Goal: Task Accomplishment & Management: Manage account settings

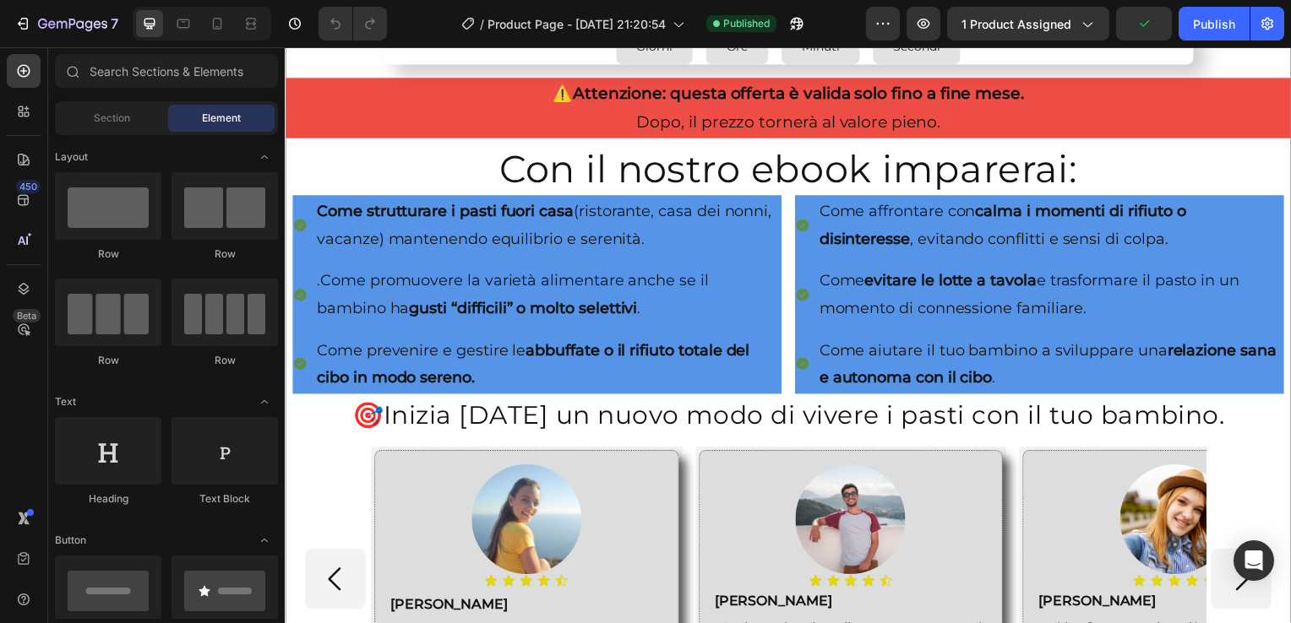
scroll to position [493, 0]
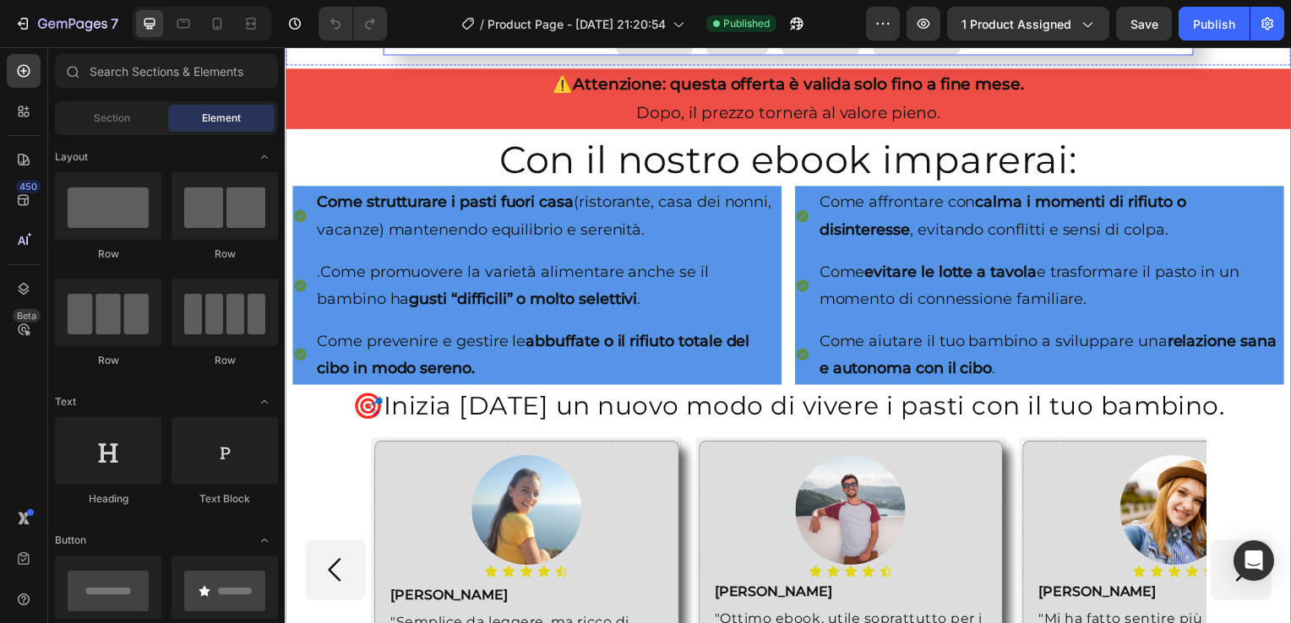
click at [666, 27] on div "29" at bounding box center [657, 17] width 36 height 19
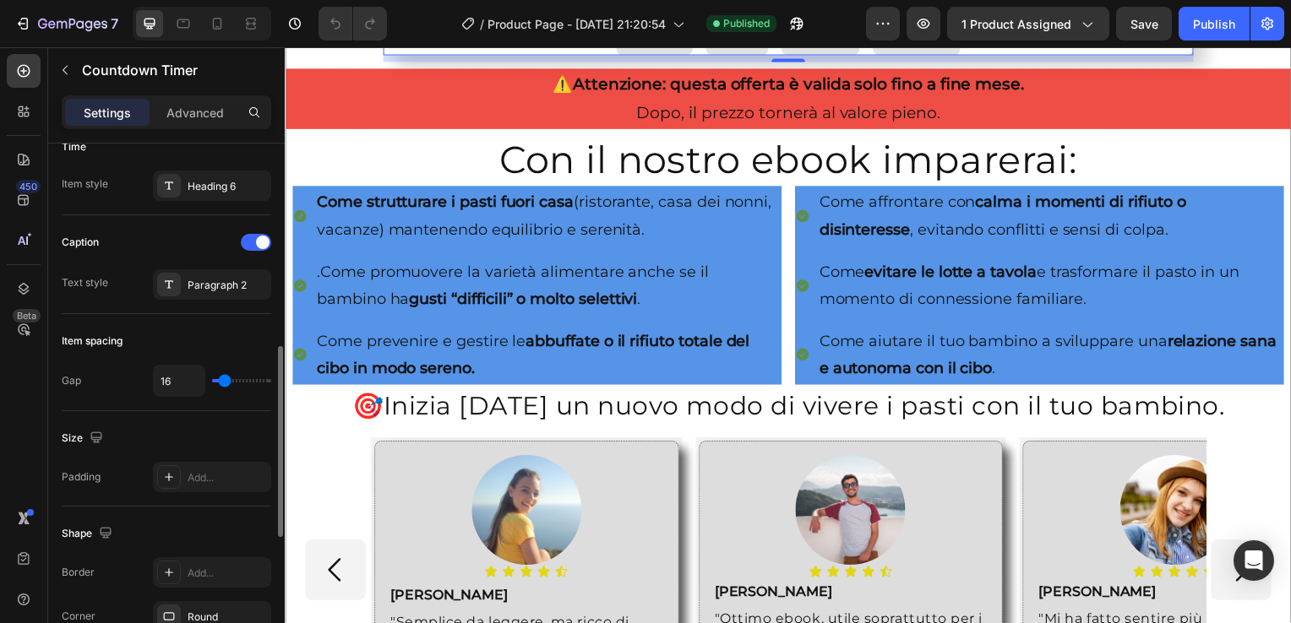
scroll to position [0, 0]
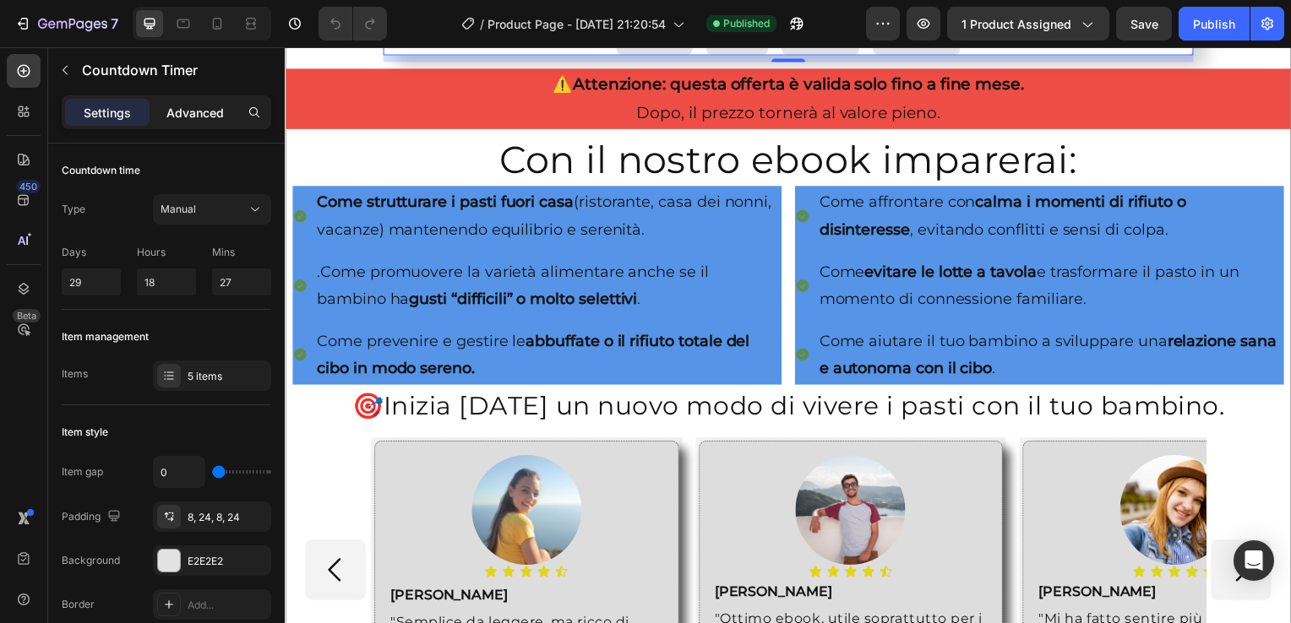
click at [199, 115] on p "Advanced" at bounding box center [194, 113] width 57 height 18
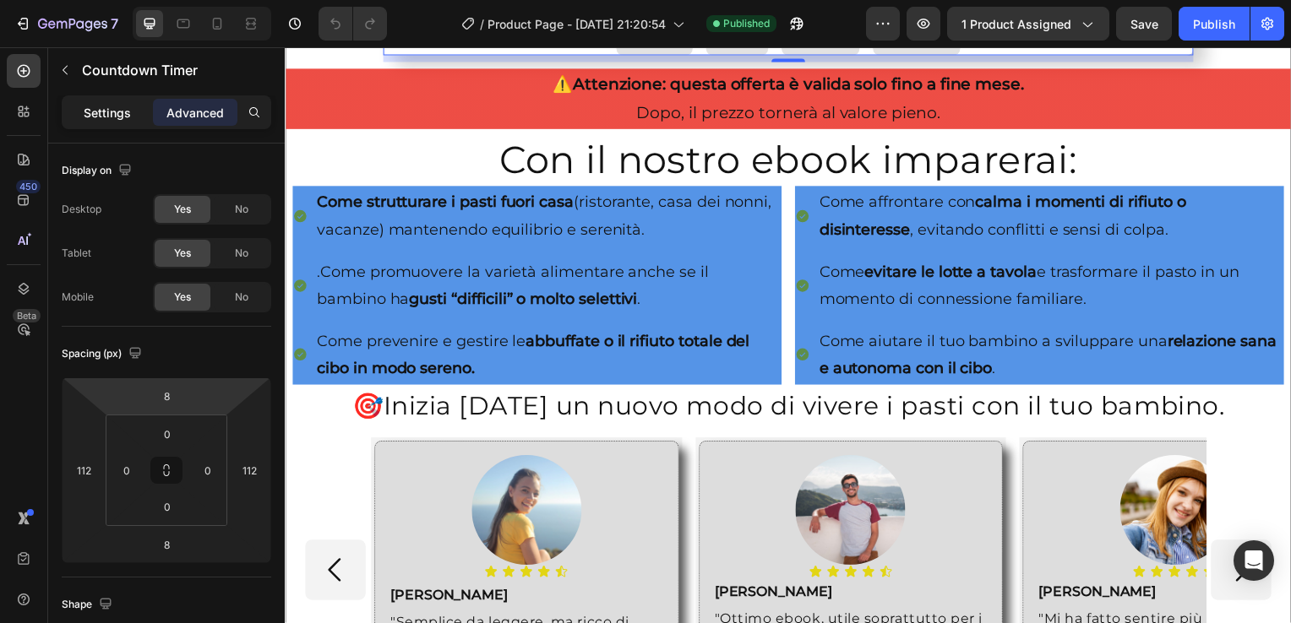
click at [112, 111] on p "Settings" at bounding box center [107, 113] width 47 height 18
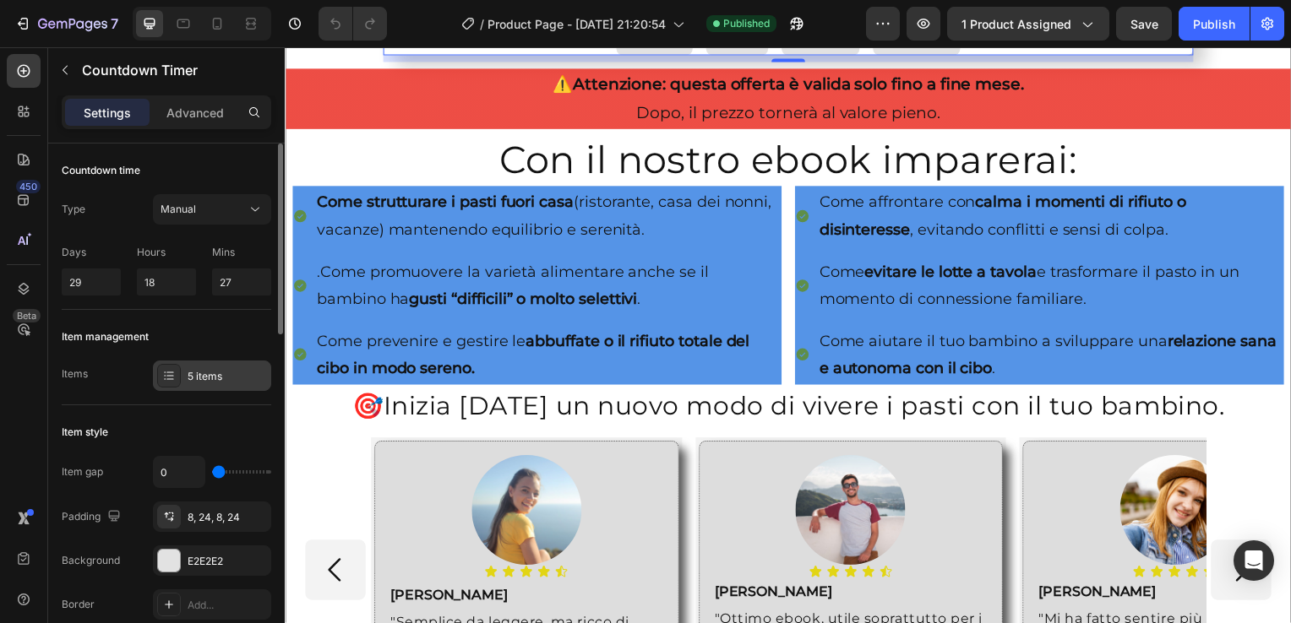
click at [157, 367] on div at bounding box center [169, 376] width 24 height 24
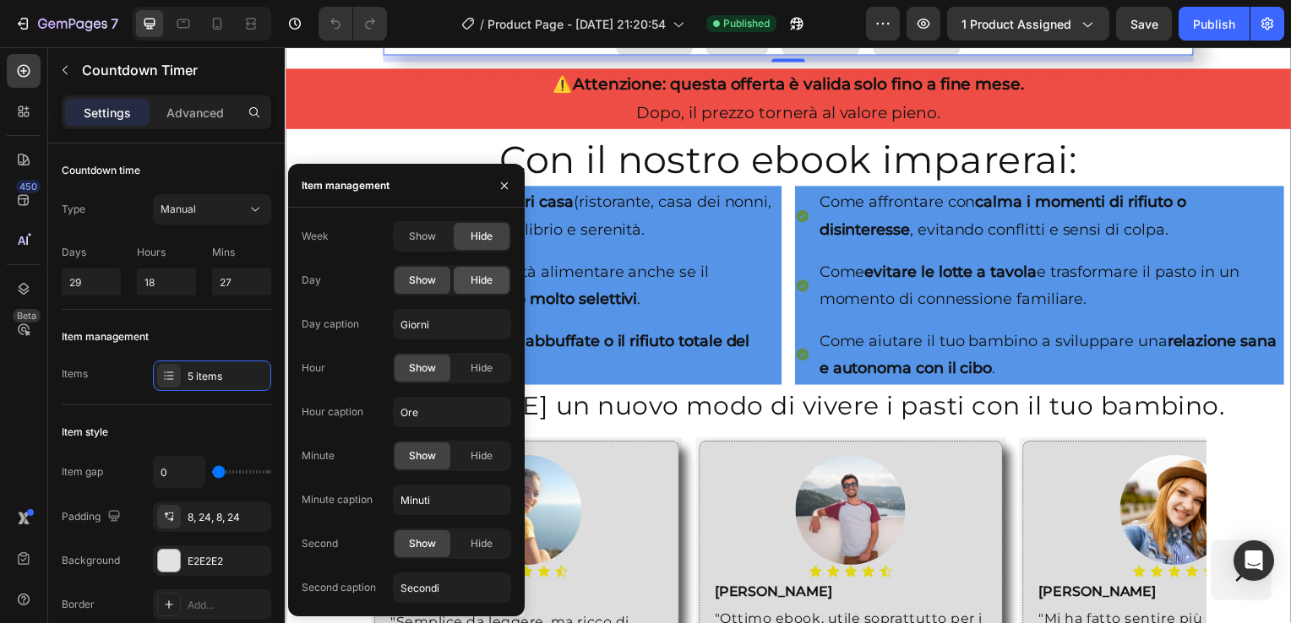
click at [476, 281] on span "Hide" at bounding box center [482, 280] width 22 height 15
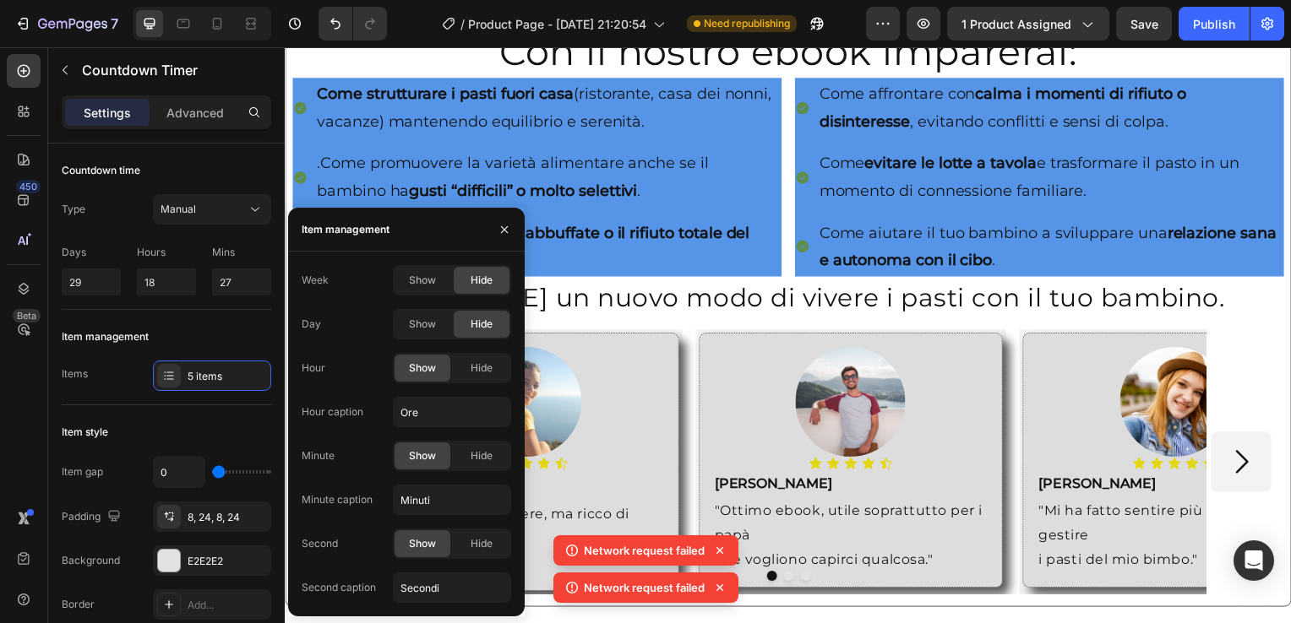
scroll to position [601, 0]
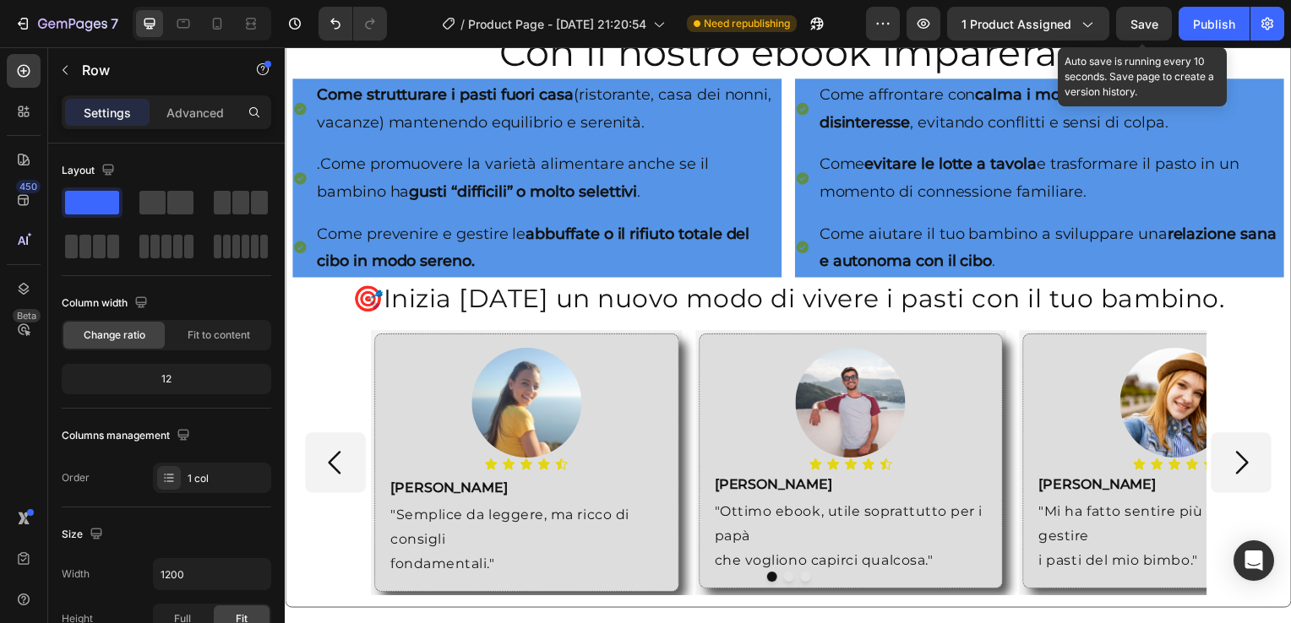
drag, startPoint x: 1299, startPoint y: 57, endPoint x: 922, endPoint y: 48, distance: 377.8
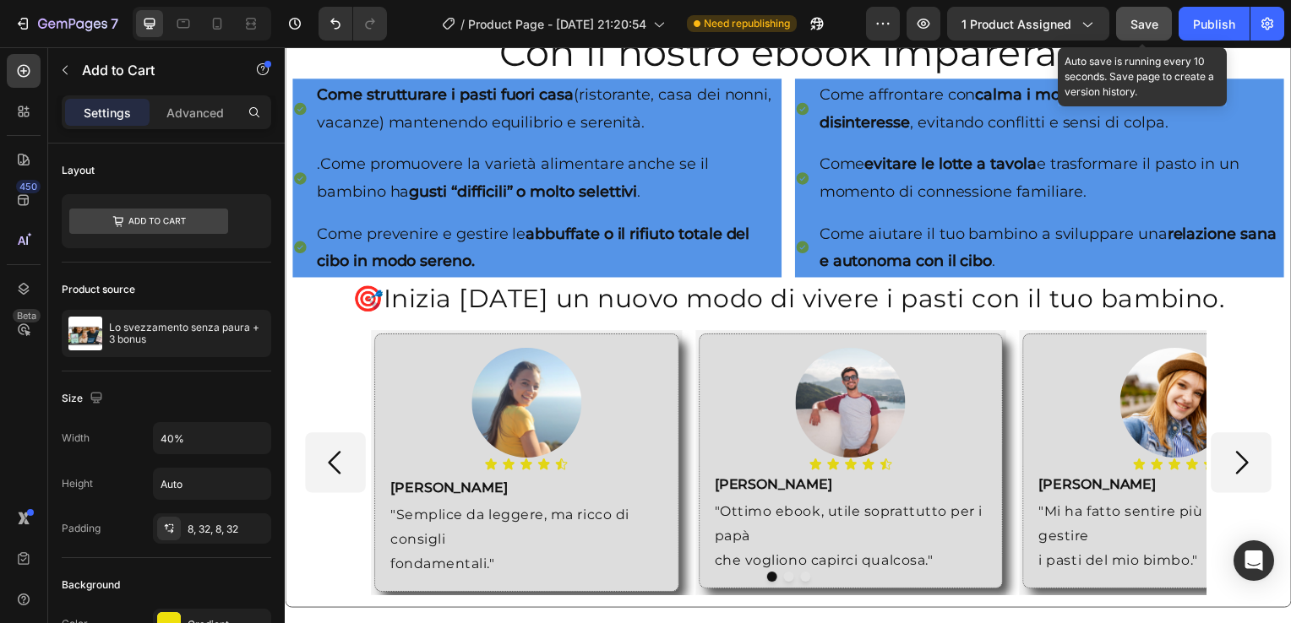
click at [1131, 25] on span "Save" at bounding box center [1144, 24] width 28 height 14
drag, startPoint x: 1426, startPoint y: 67, endPoint x: 716, endPoint y: 189, distance: 721.0
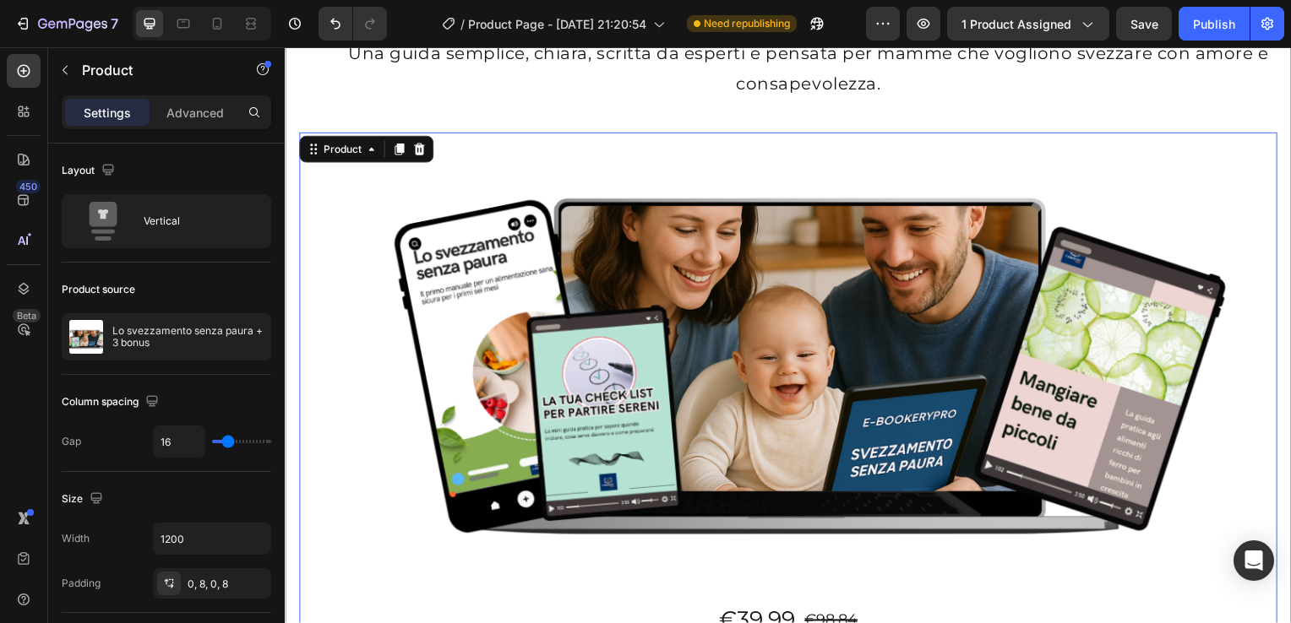
scroll to position [0, 0]
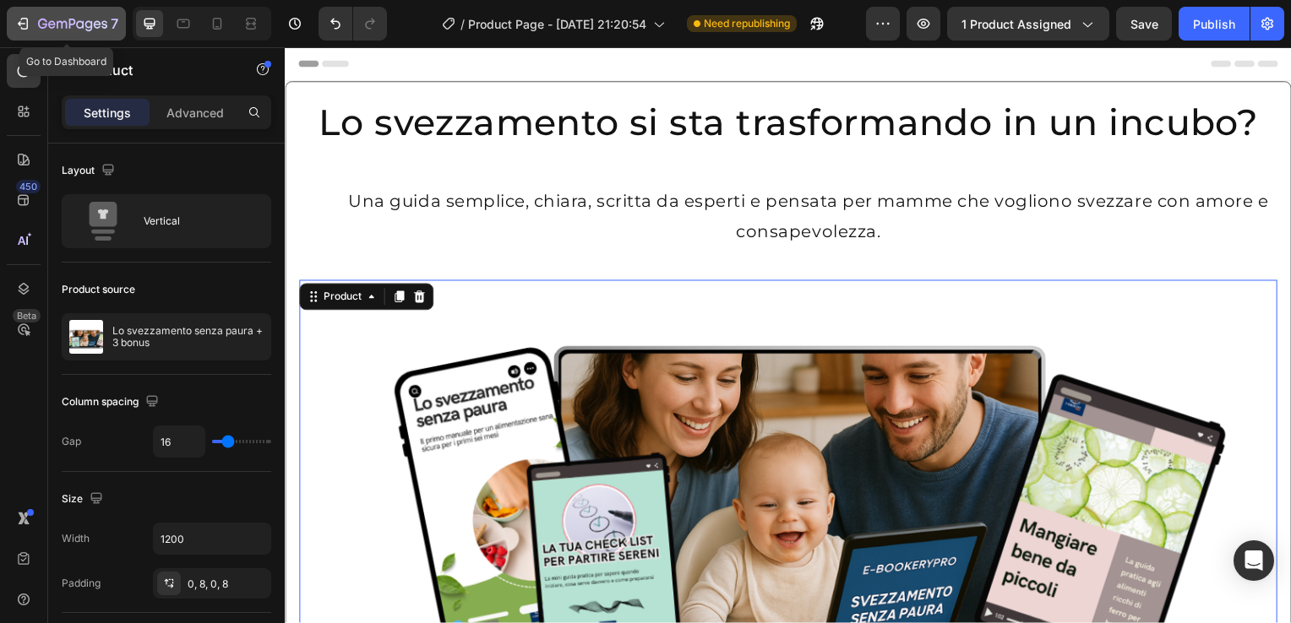
click at [24, 19] on icon "button" at bounding box center [22, 23] width 17 height 17
